Goal: Check status: Check status

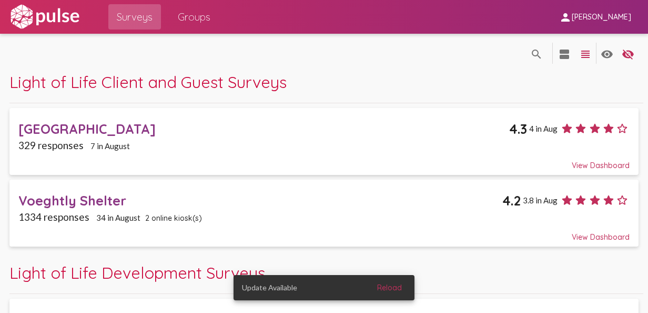
click at [194, 18] on span "Groups" at bounding box center [194, 16] width 33 height 19
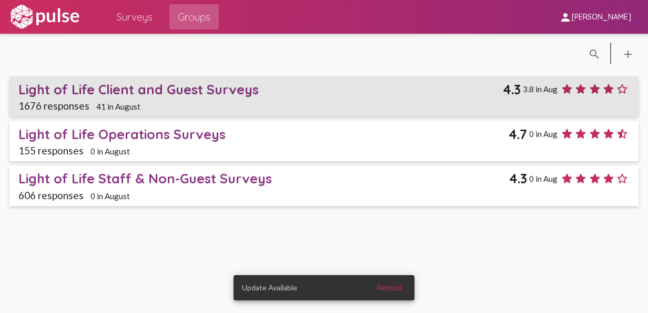
click at [172, 88] on div "Light of Life Client and Guest Surveys" at bounding box center [260, 89] width 485 height 16
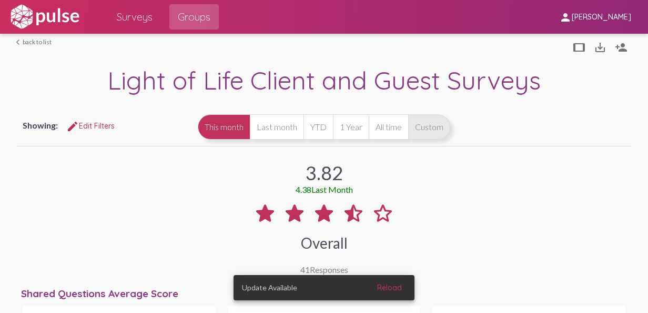
click at [450, 126] on button "Custom" at bounding box center [429, 126] width 42 height 25
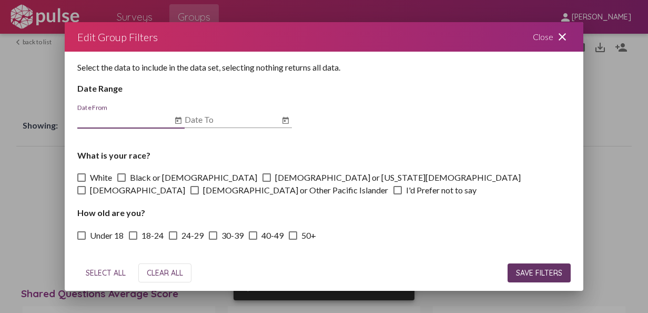
click at [179, 118] on icon "Open calendar" at bounding box center [178, 120] width 8 height 13
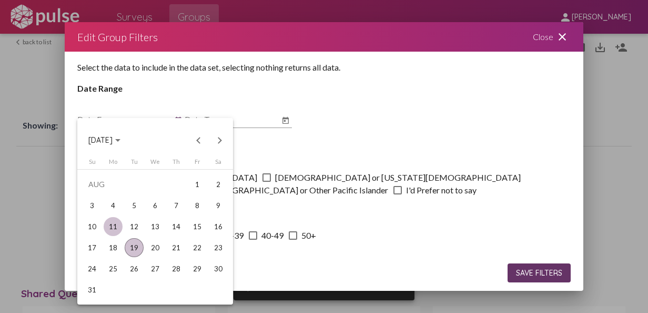
click at [109, 230] on div "11" at bounding box center [113, 226] width 19 height 19
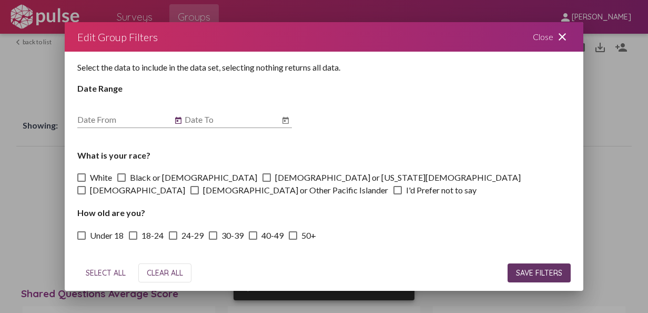
type input "[DATE]"
click at [289, 123] on icon "Open calendar" at bounding box center [285, 120] width 8 height 13
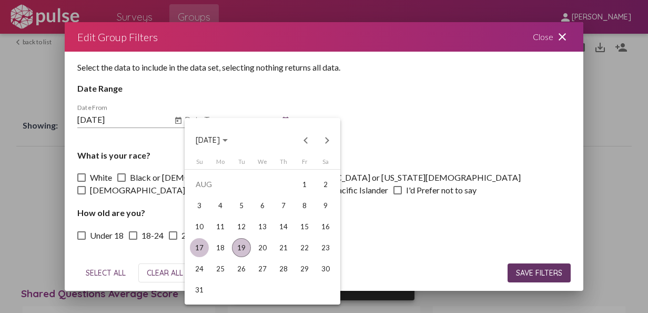
click at [202, 246] on div "17" at bounding box center [199, 247] width 19 height 19
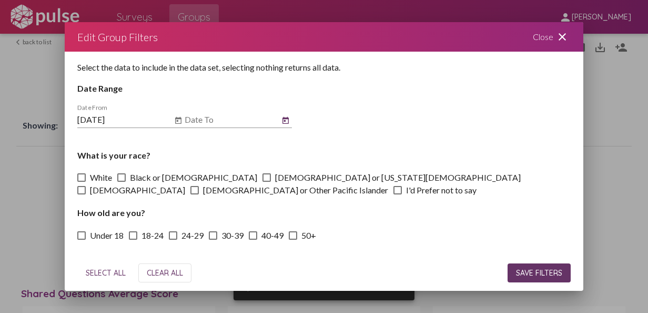
type input "[DATE]"
click at [539, 270] on span "SAVE FILTERS" at bounding box center [539, 272] width 46 height 9
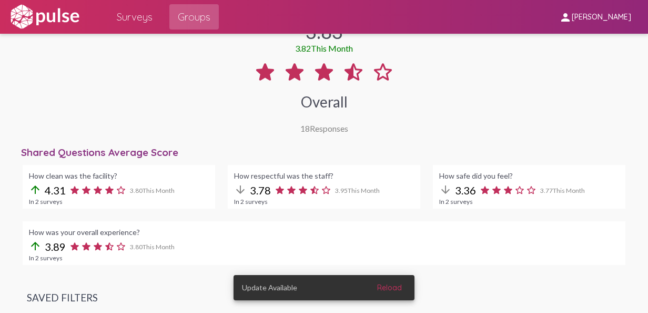
scroll to position [105, 0]
